Goal: Information Seeking & Learning: Check status

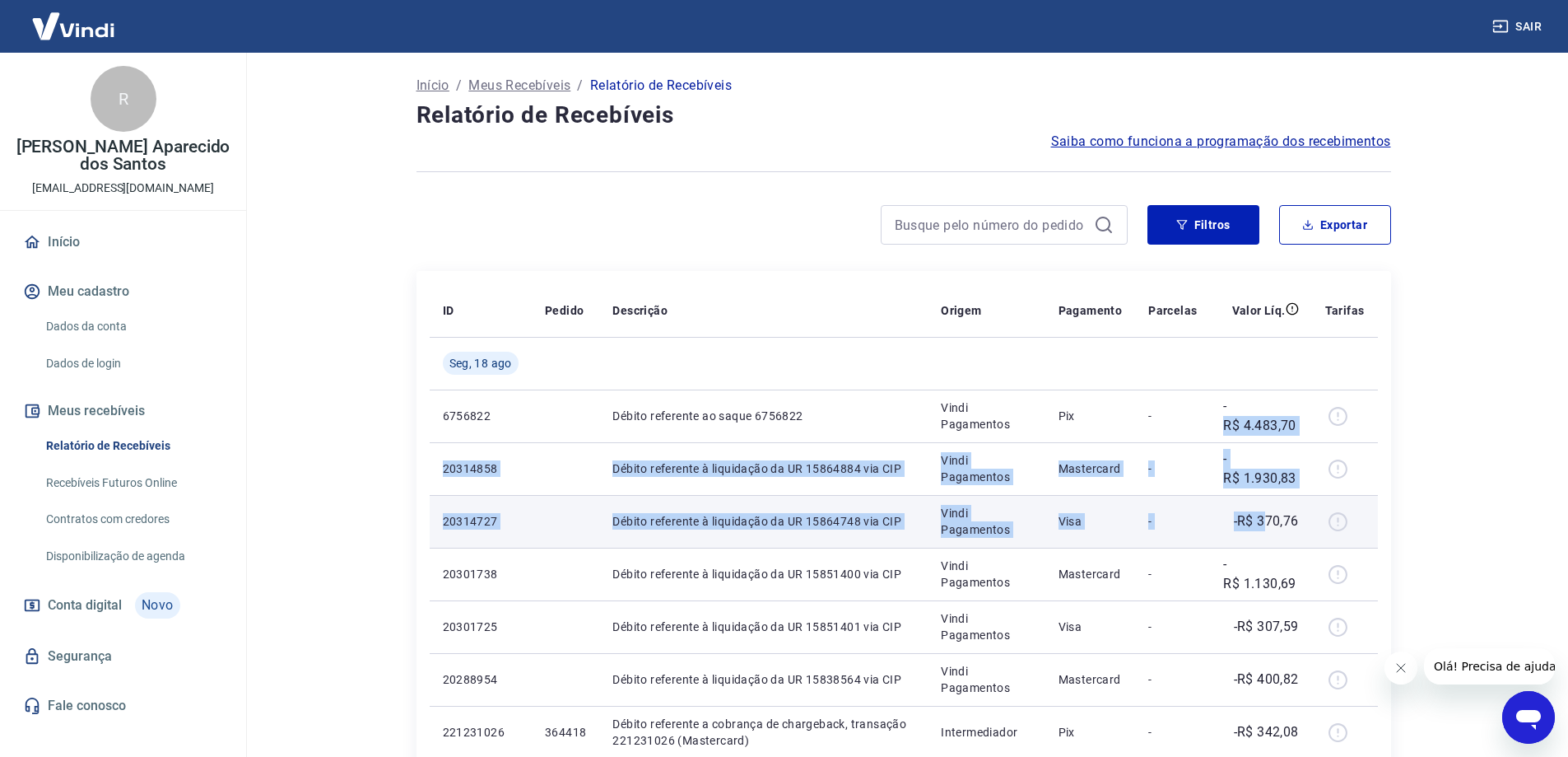
drag, startPoint x: 1226, startPoint y: 438, endPoint x: 1265, endPoint y: 525, distance: 95.3
click at [1265, 525] on p "-R$ 370,76" at bounding box center [1266, 521] width 65 height 20
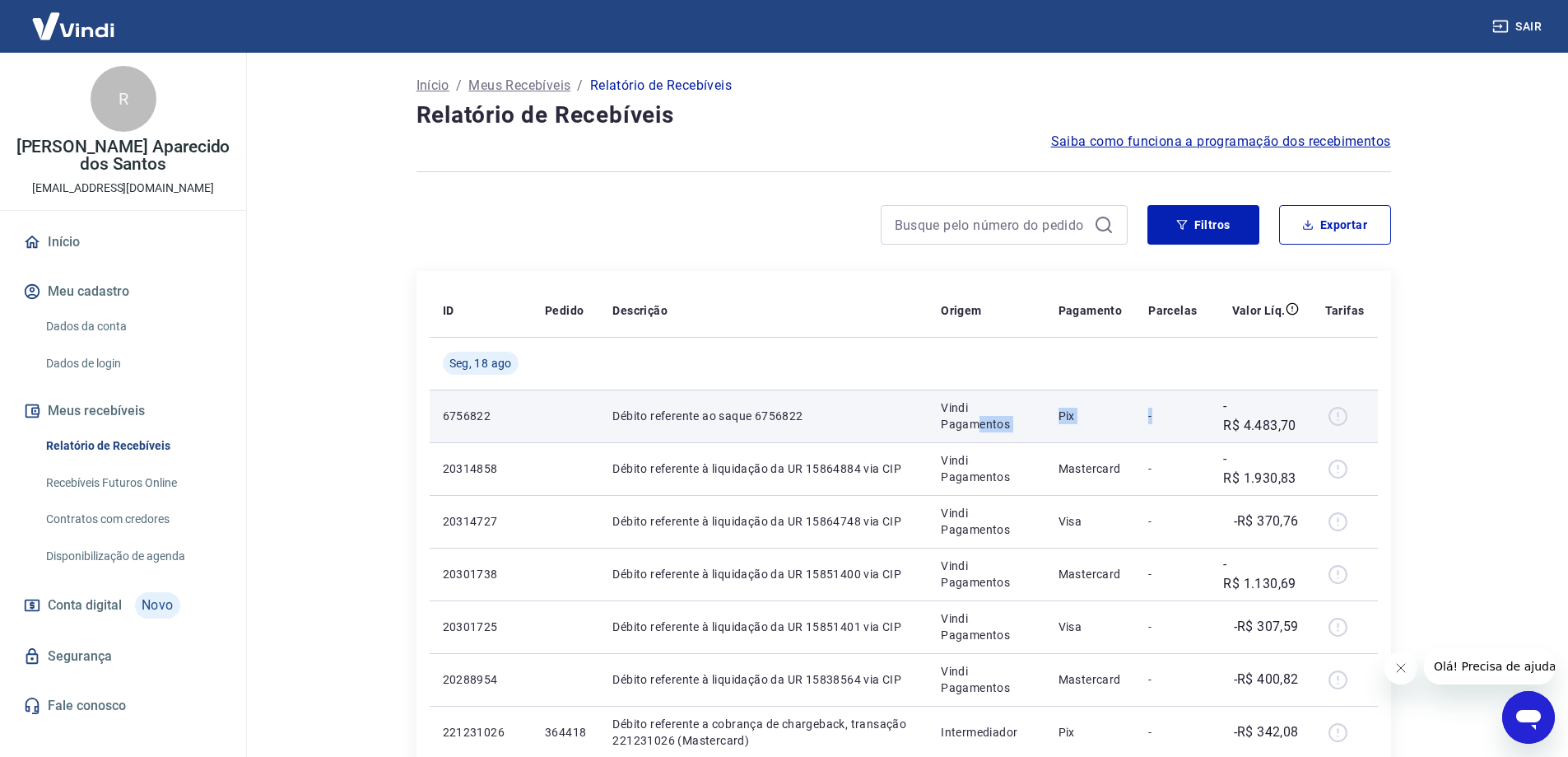
drag, startPoint x: 1231, startPoint y: 413, endPoint x: 1241, endPoint y: 413, distance: 10.0
click at [1241, 413] on tr "6756822 Débito referente ao saque 6756822 Vindi Pagamentos Pix - -R$ 4.483,70" at bounding box center [904, 416] width 948 height 53
click at [1241, 413] on p "-R$ 4.483,70" at bounding box center [1261, 416] width 75 height 39
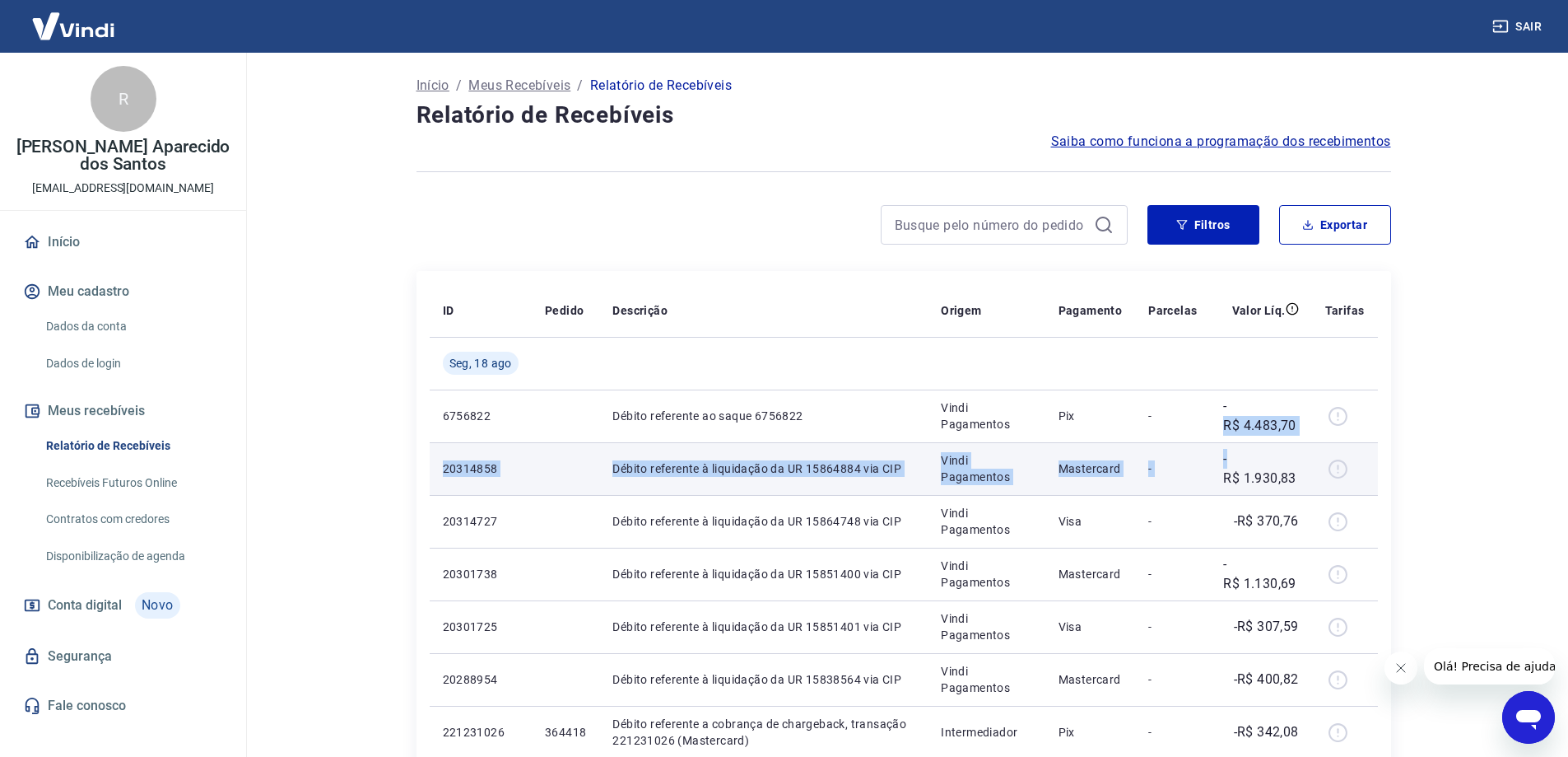
drag, startPoint x: 1242, startPoint y: 411, endPoint x: 1267, endPoint y: 461, distance: 55.9
click at [1268, 461] on p "-R$ 1.930,83" at bounding box center [1261, 469] width 75 height 39
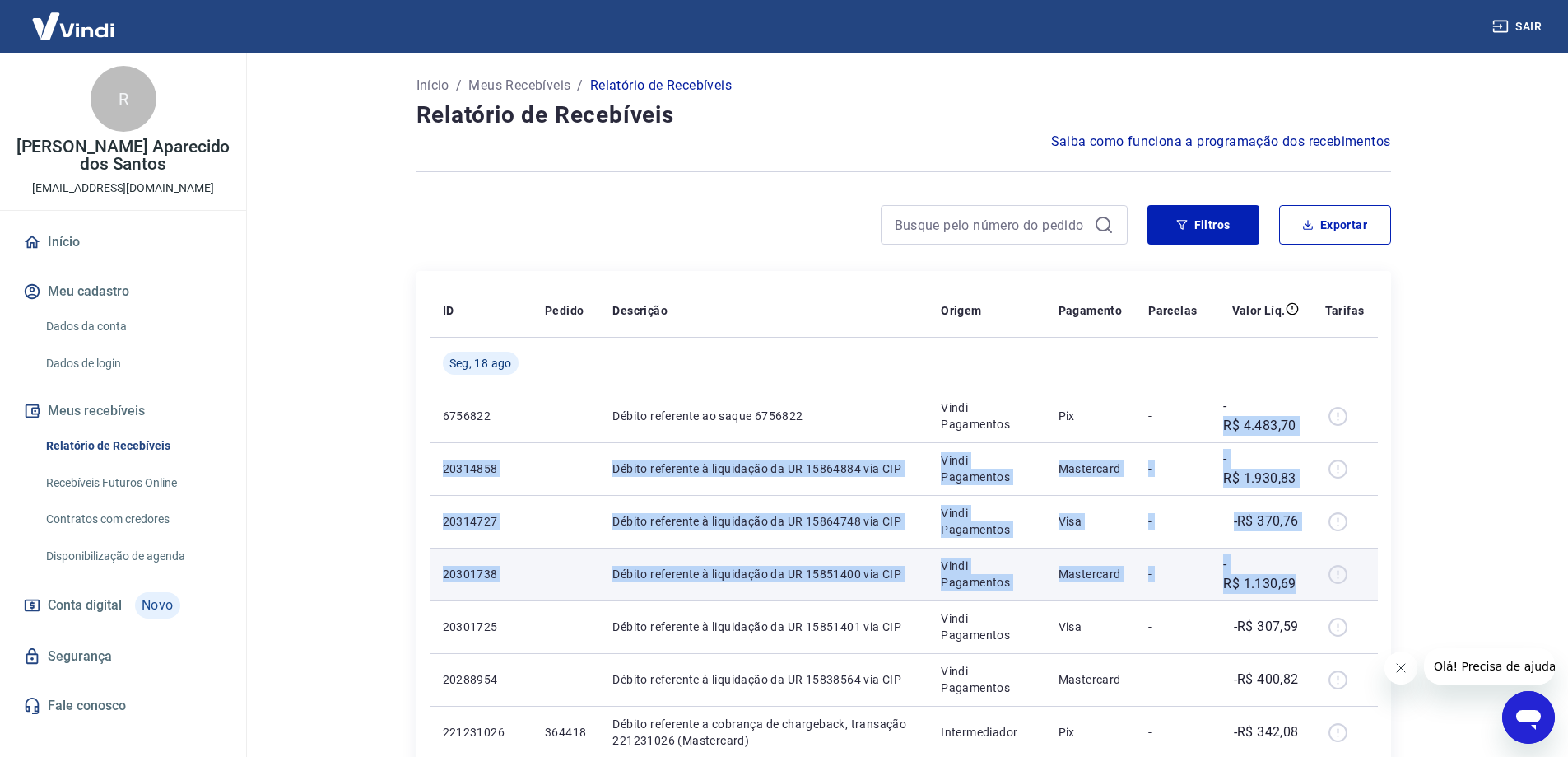
drag, startPoint x: 1232, startPoint y: 405, endPoint x: 1308, endPoint y: 586, distance: 196.3
click at [1308, 586] on td "-R$ 1.130,69" at bounding box center [1260, 574] width 101 height 53
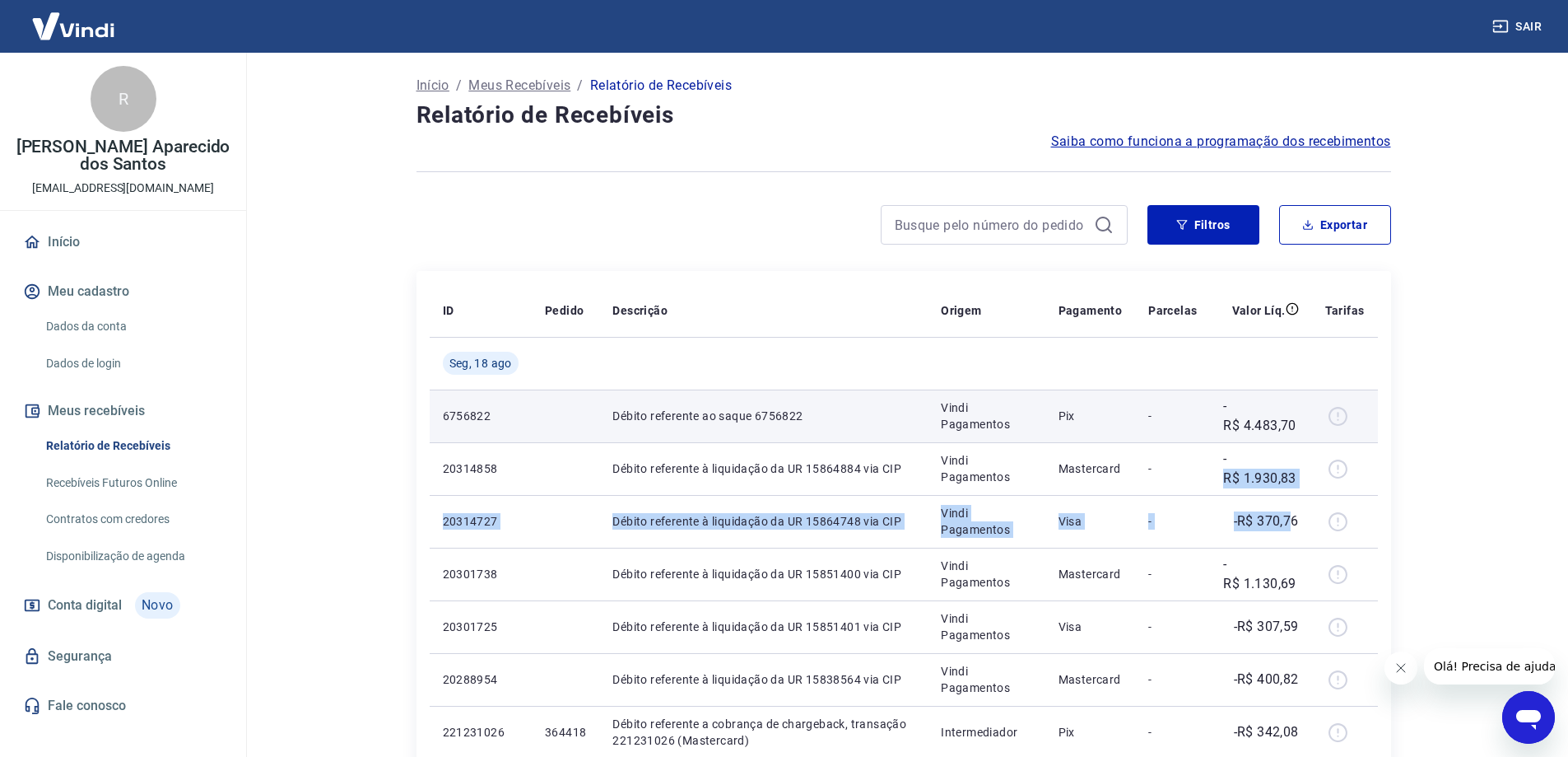
drag, startPoint x: 1288, startPoint y: 536, endPoint x: 1259, endPoint y: 422, distance: 117.6
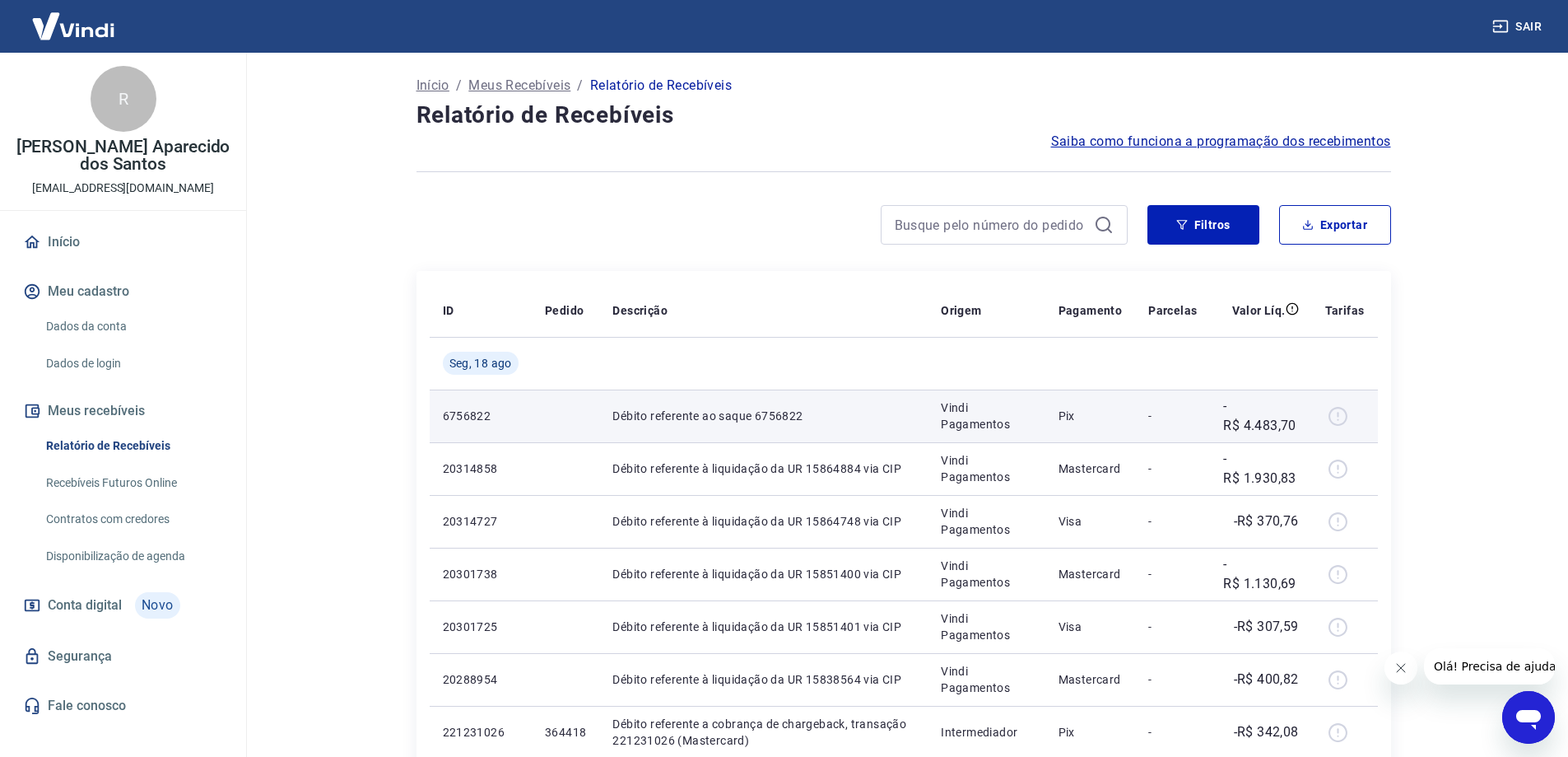
click at [1258, 417] on p "-R$ 4.483,70" at bounding box center [1261, 416] width 75 height 39
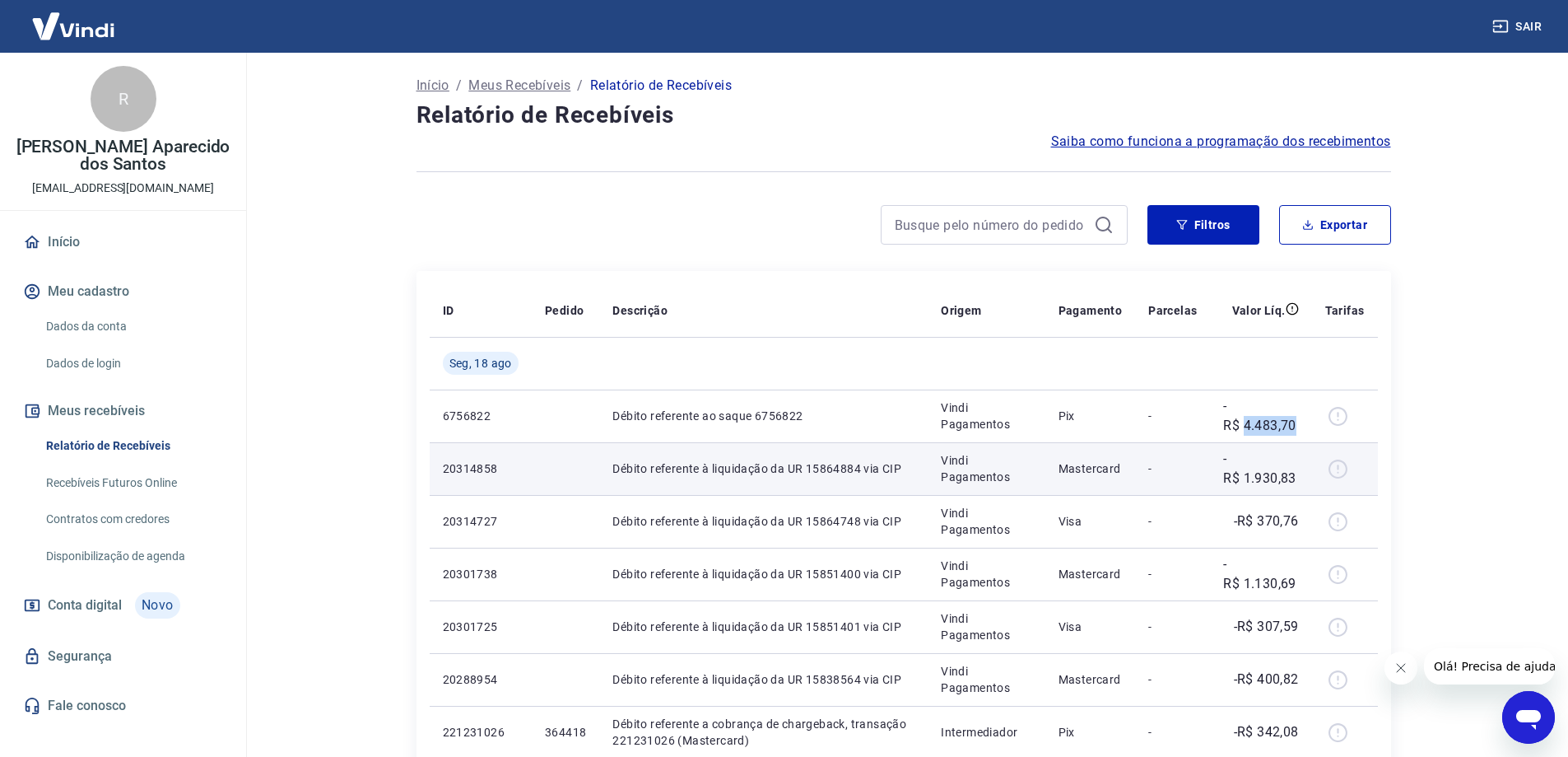
click at [1270, 454] on p "-R$ 1.930,83" at bounding box center [1261, 469] width 75 height 39
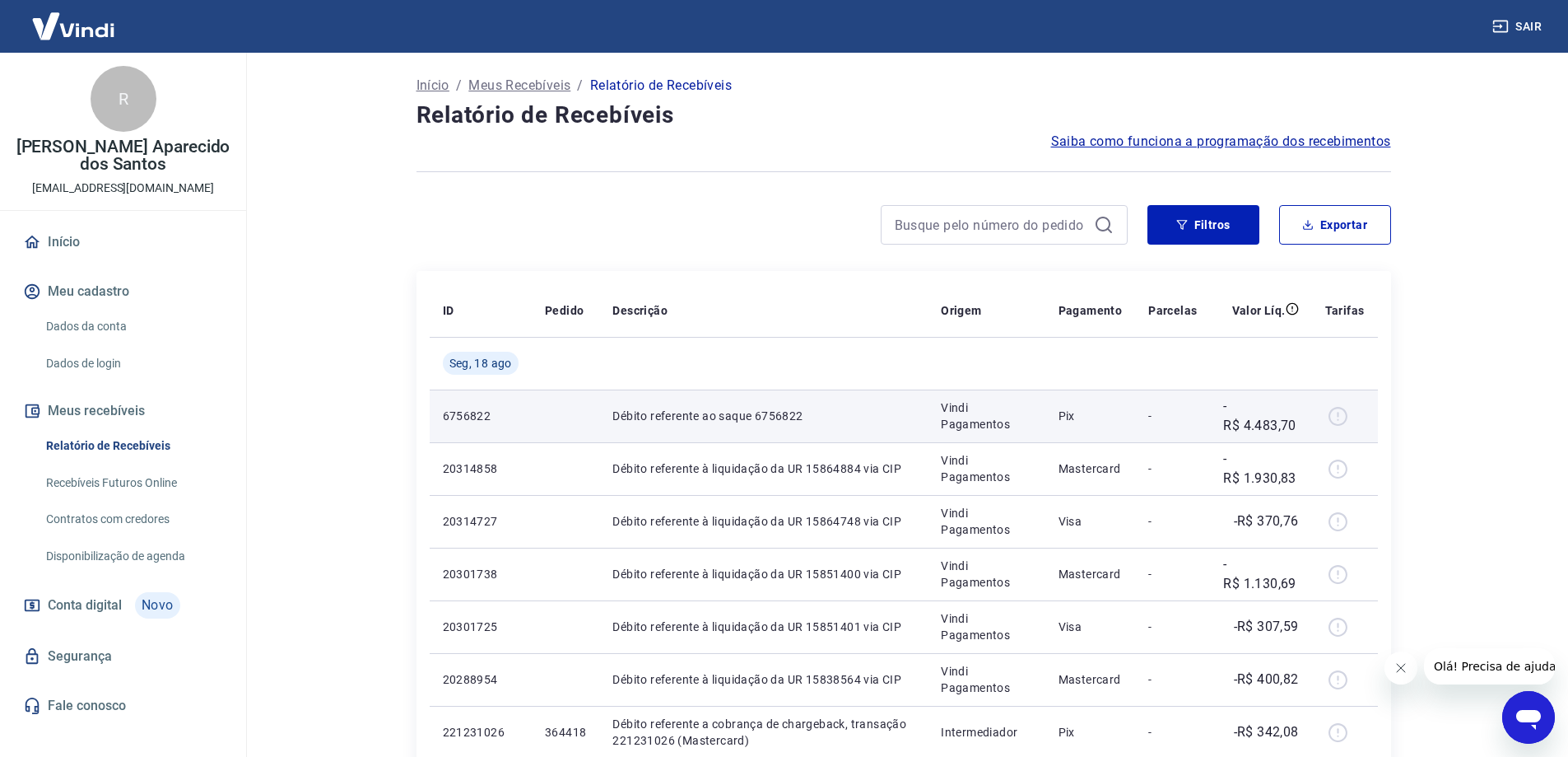
click at [1272, 433] on p "-R$ 4.483,70" at bounding box center [1261, 416] width 75 height 39
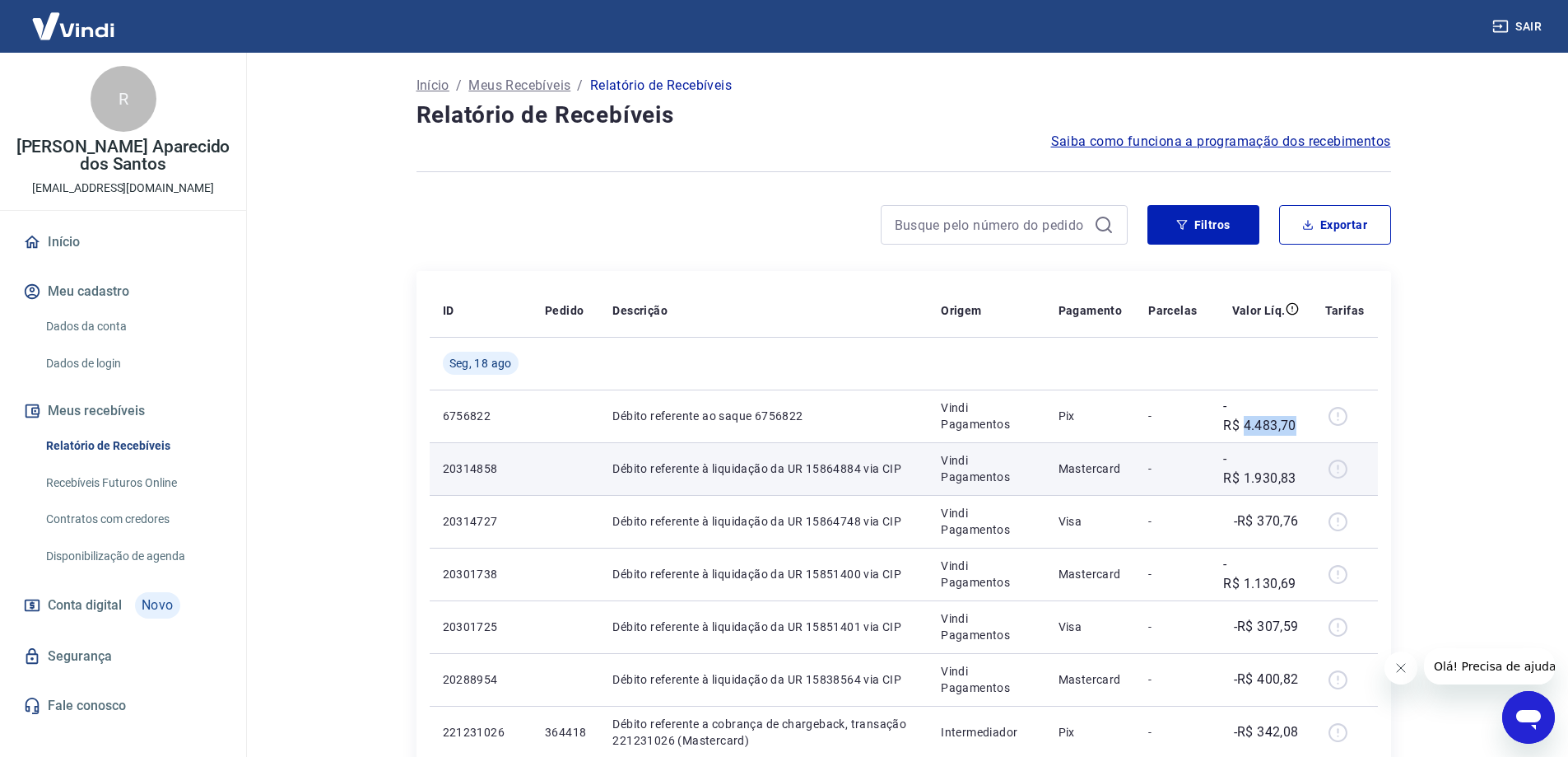
click at [1272, 458] on p "-R$ 1.930,83" at bounding box center [1261, 469] width 75 height 39
